Goal: Navigation & Orientation: Find specific page/section

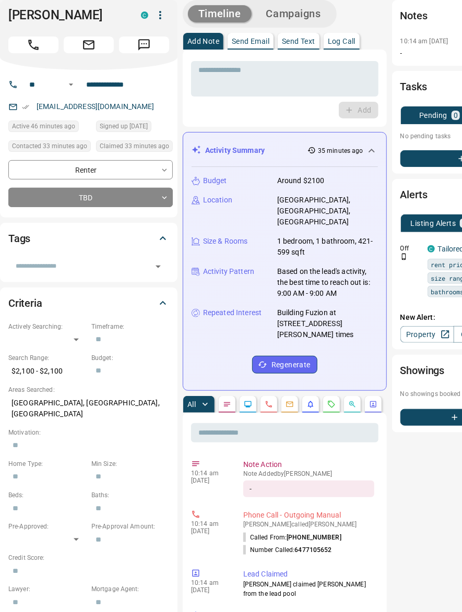
click at [0, 0] on div "Claim Leads" at bounding box center [0, 0] width 0 height 0
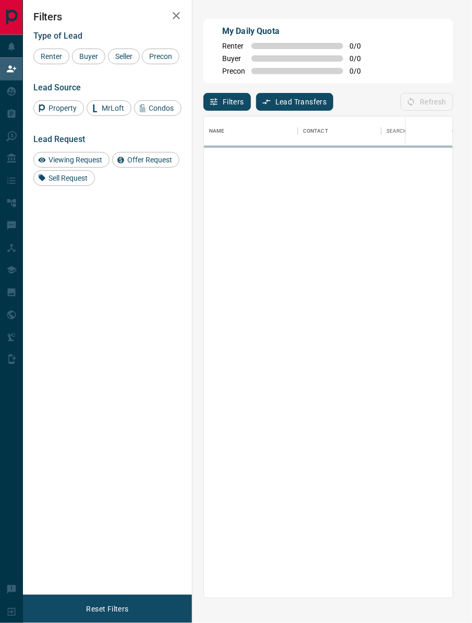
scroll to position [470, 238]
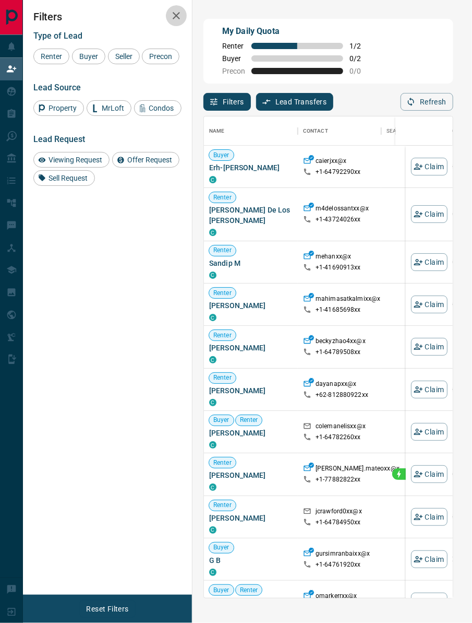
click at [175, 24] on button "button" at bounding box center [176, 15] width 21 height 21
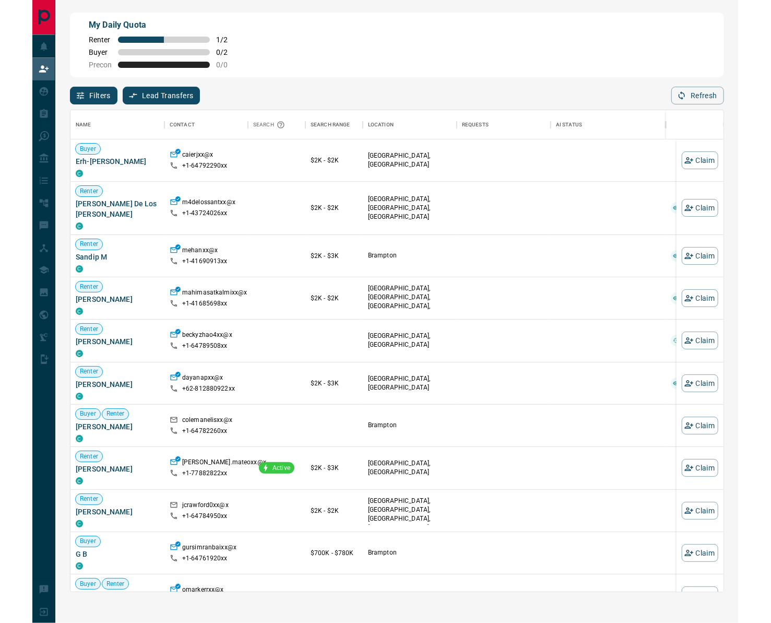
scroll to position [470, 644]
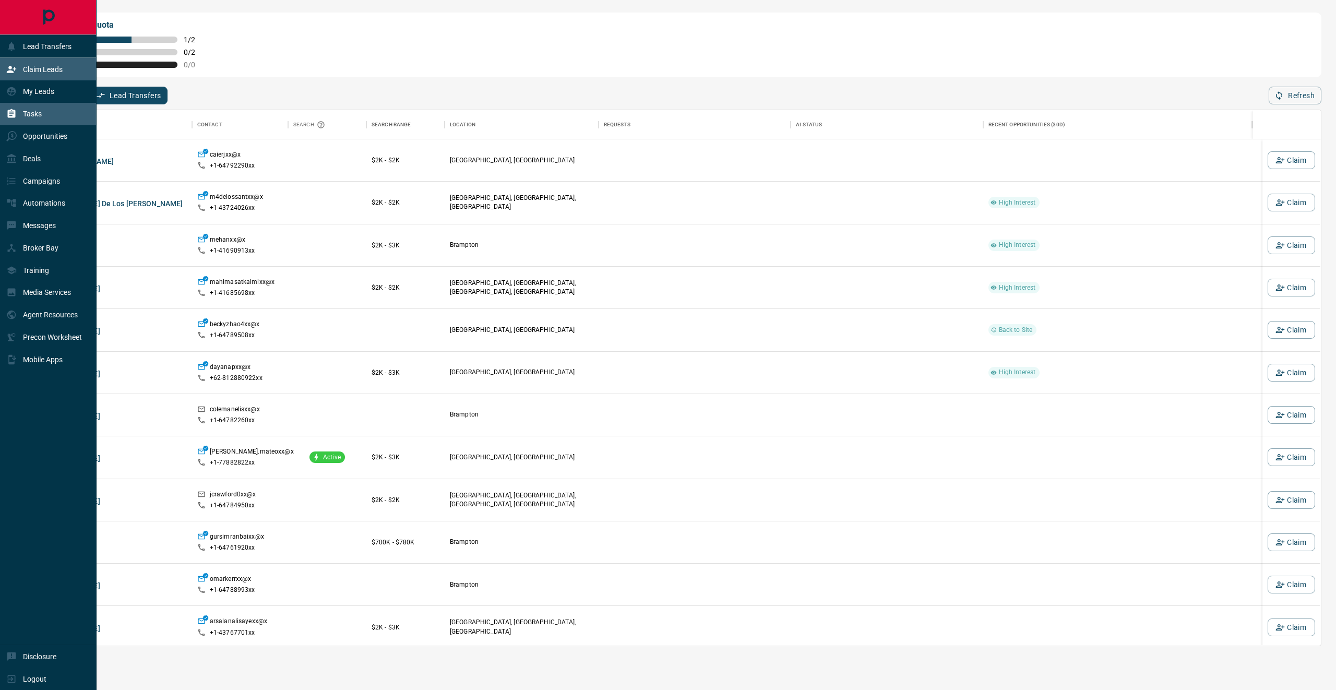
click at [50, 110] on div "Tasks" at bounding box center [48, 114] width 97 height 22
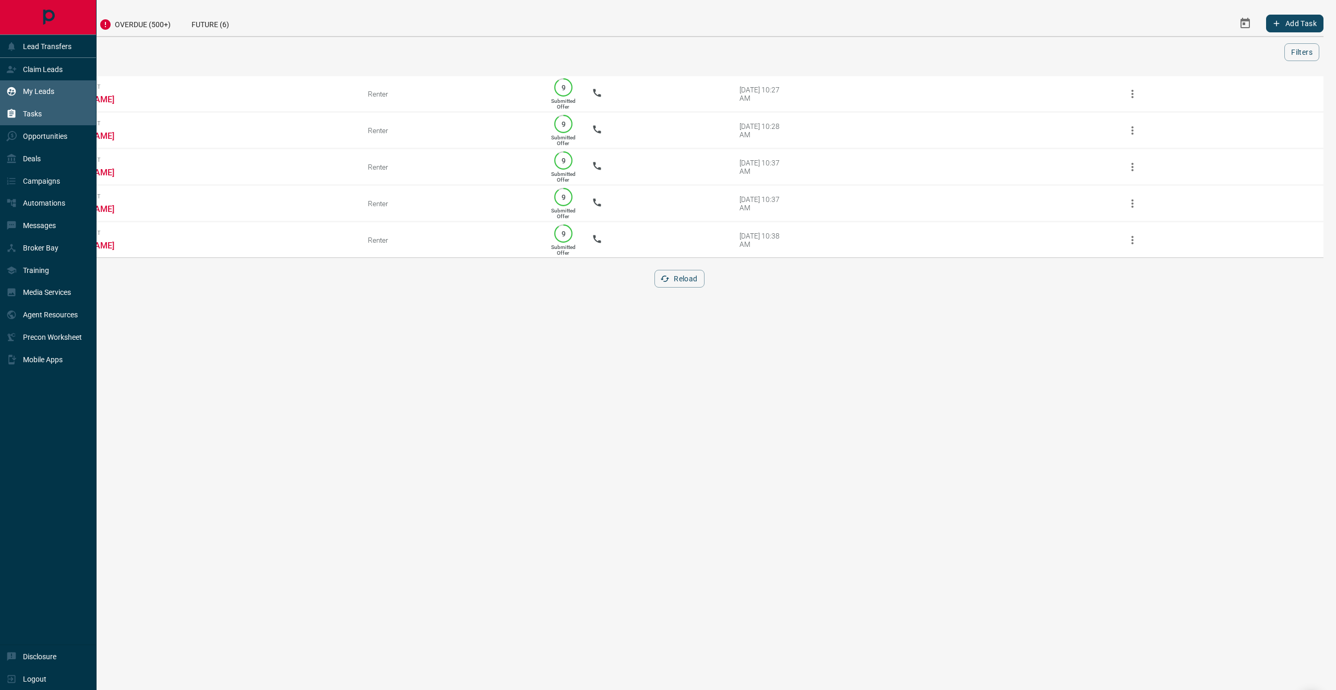
click at [52, 92] on p "My Leads" at bounding box center [38, 91] width 31 height 8
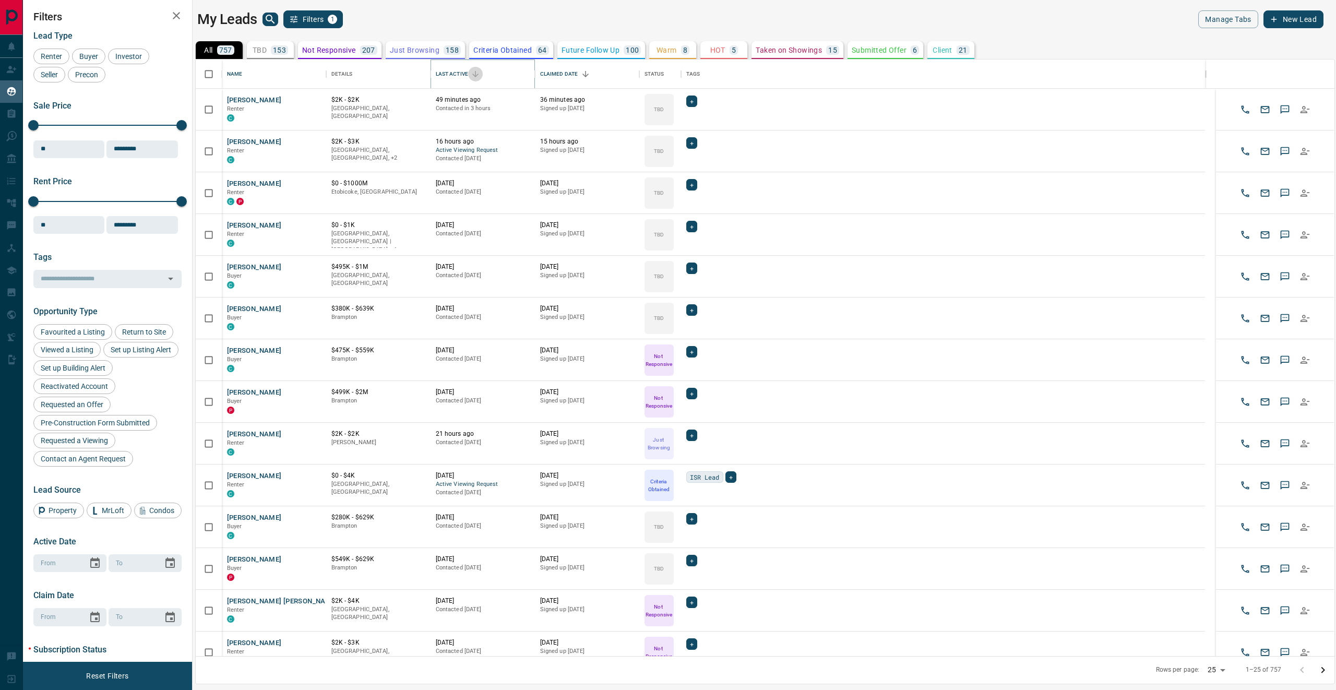
click at [478, 76] on icon "Sort" at bounding box center [475, 73] width 9 height 9
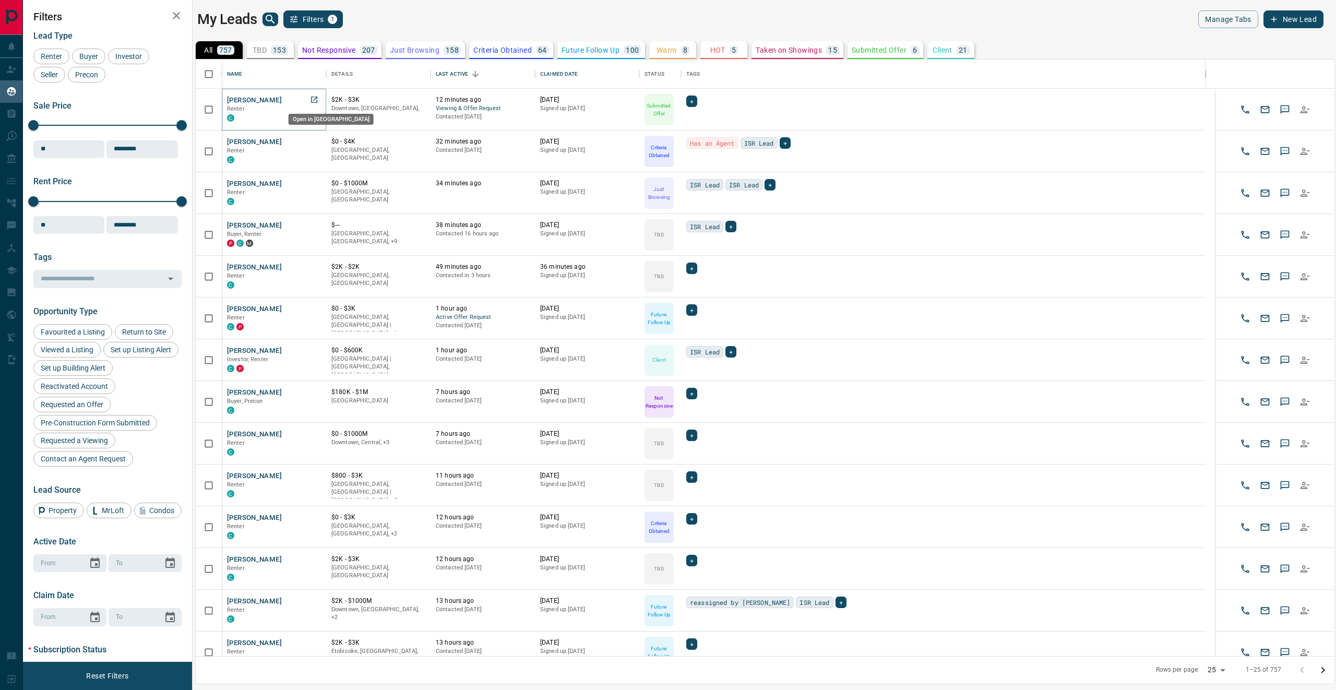
click at [317, 104] on link "Open in New Tab" at bounding box center [314, 100] width 14 height 14
